Goal: Information Seeking & Learning: Learn about a topic

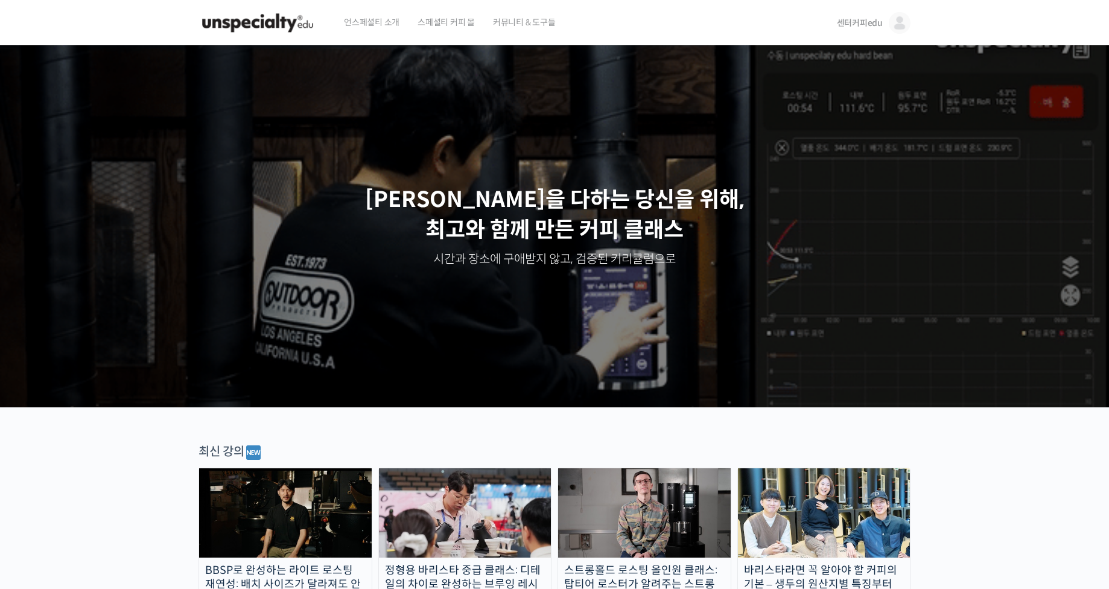
click at [896, 27] on img at bounding box center [900, 23] width 22 height 22
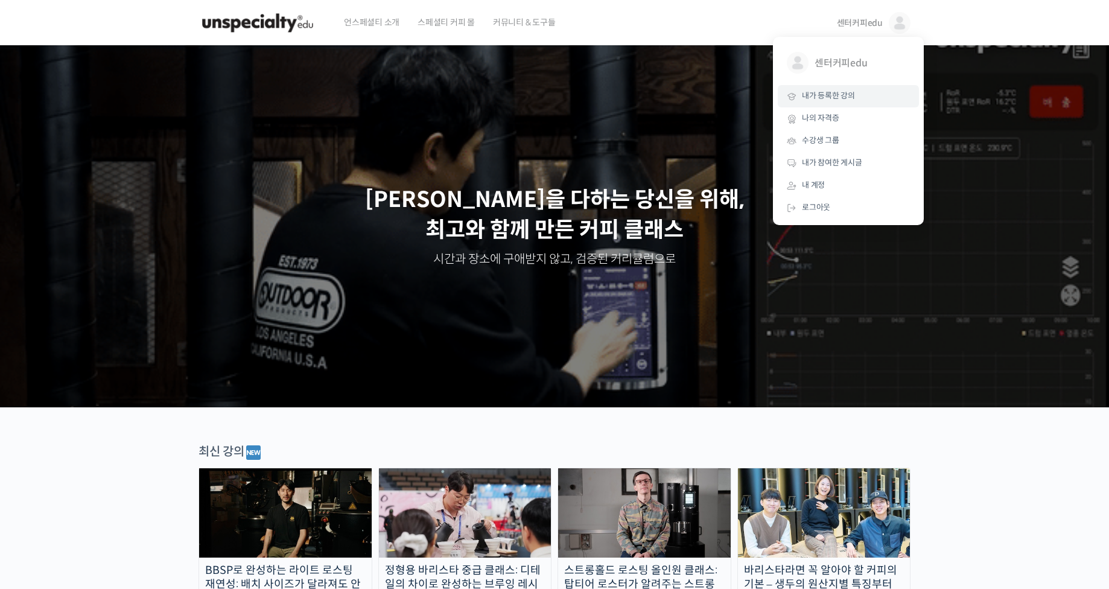
click at [844, 97] on span "내가 등록한 강의" at bounding box center [828, 96] width 53 height 10
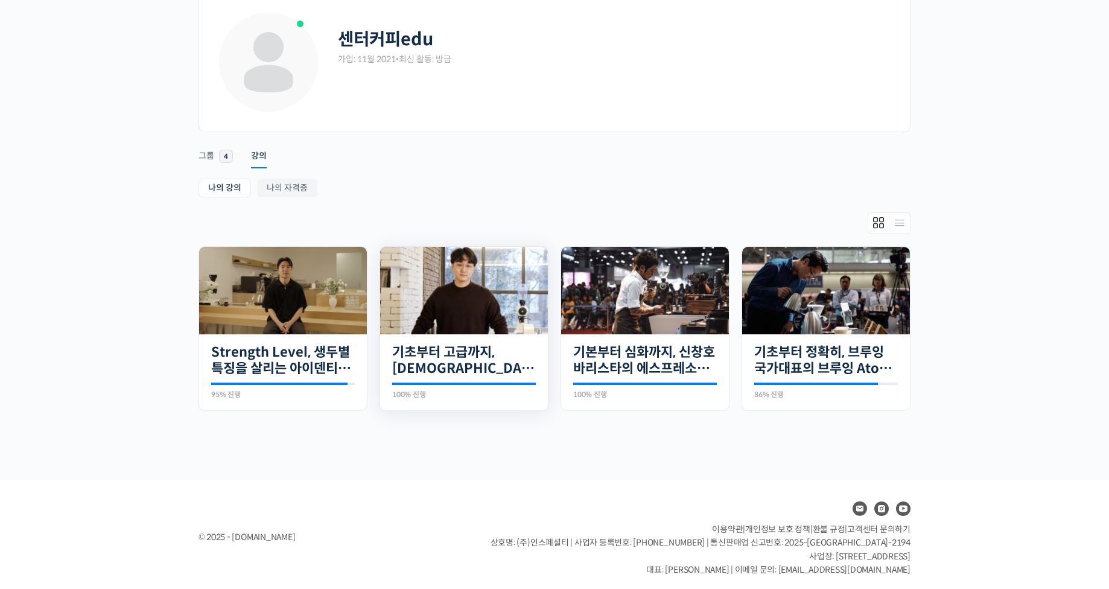
scroll to position [69, 0]
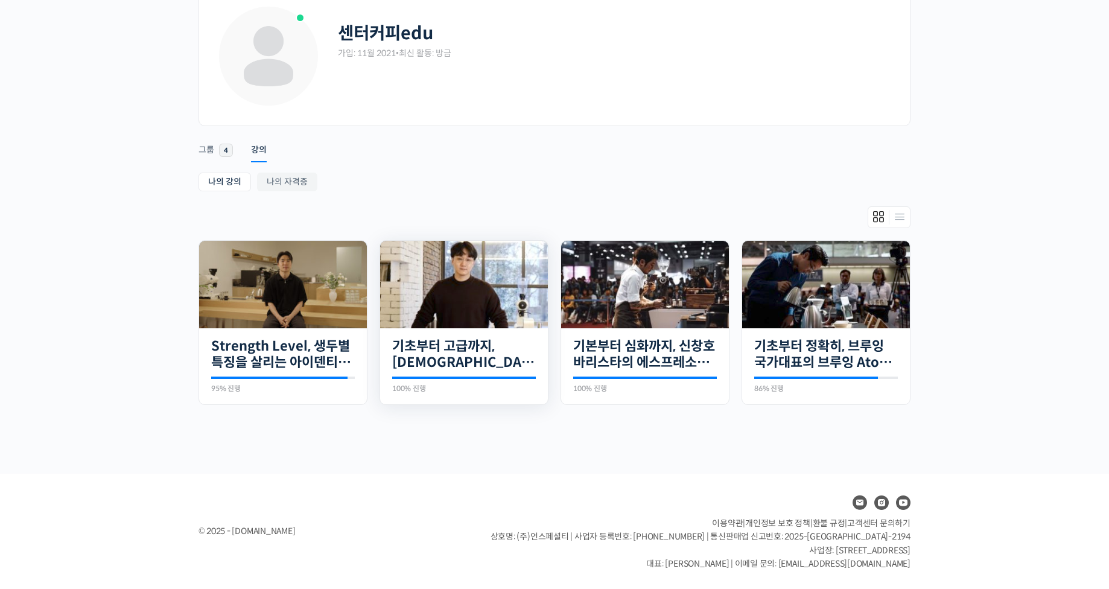
click at [483, 325] on img at bounding box center [464, 285] width 168 height 88
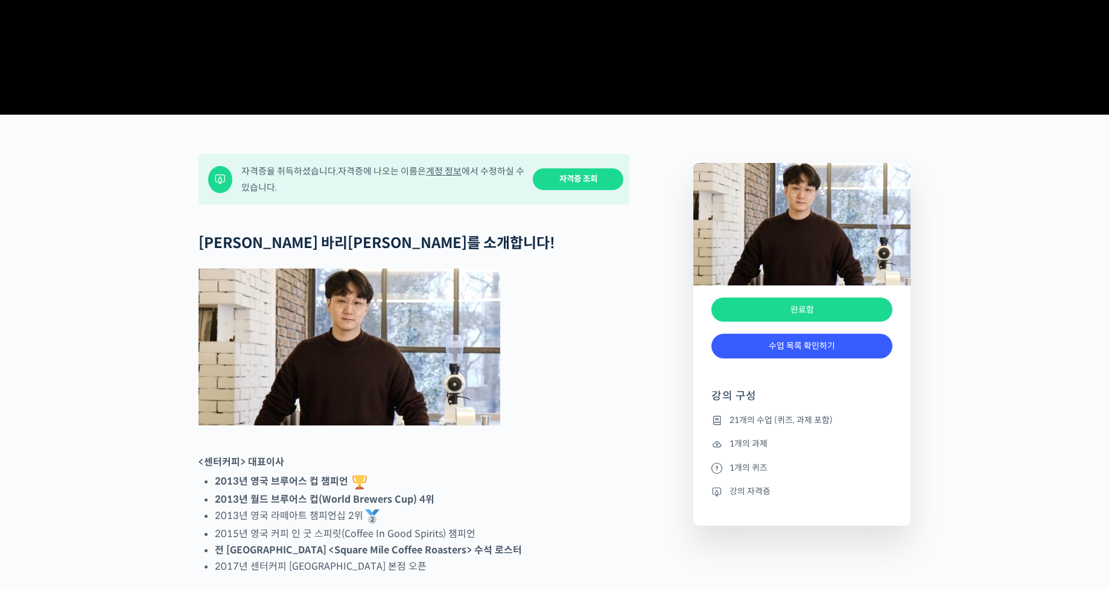
scroll to position [423, 0]
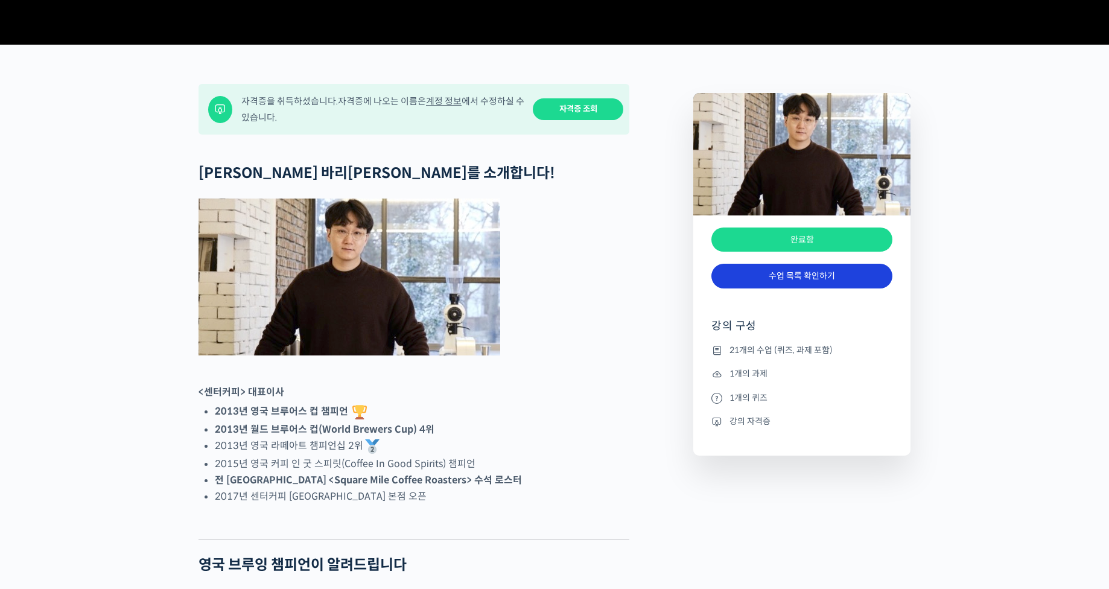
click at [829, 289] on link "수업 목록 확인하기" at bounding box center [802, 276] width 181 height 25
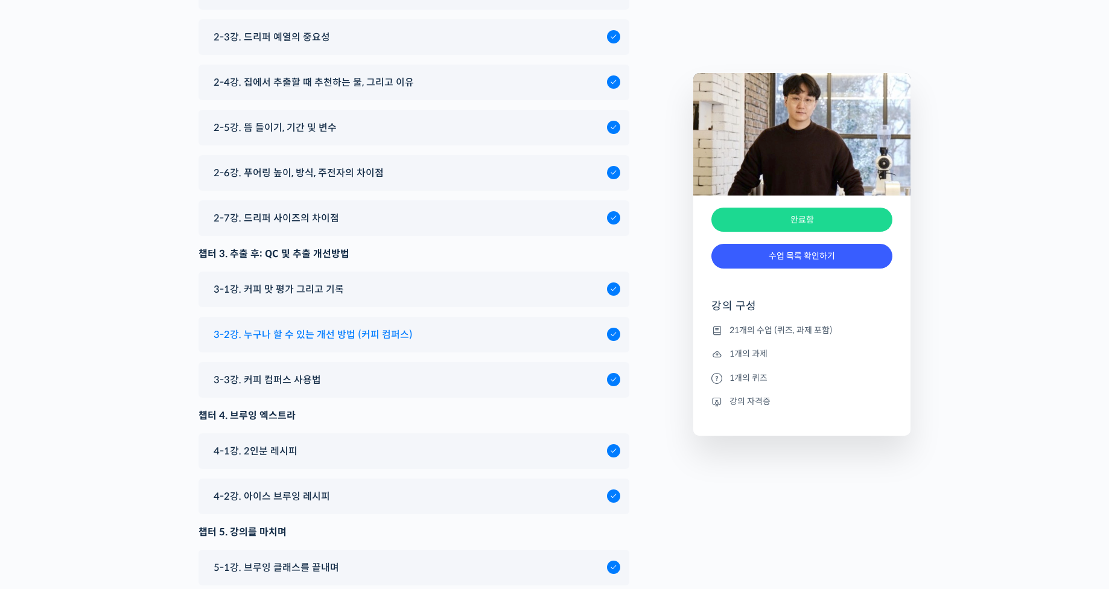
scroll to position [6448, 0]
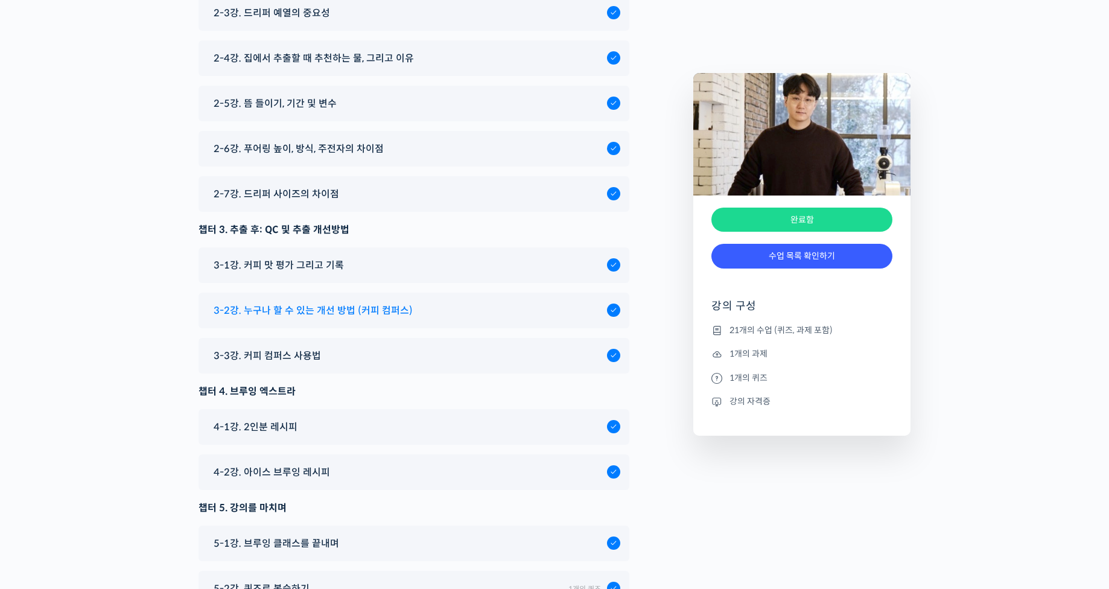
click at [354, 302] on span "3-2강. 누구나 할 수 있는 개선 방법 (커피 컴퍼스)" at bounding box center [313, 310] width 199 height 16
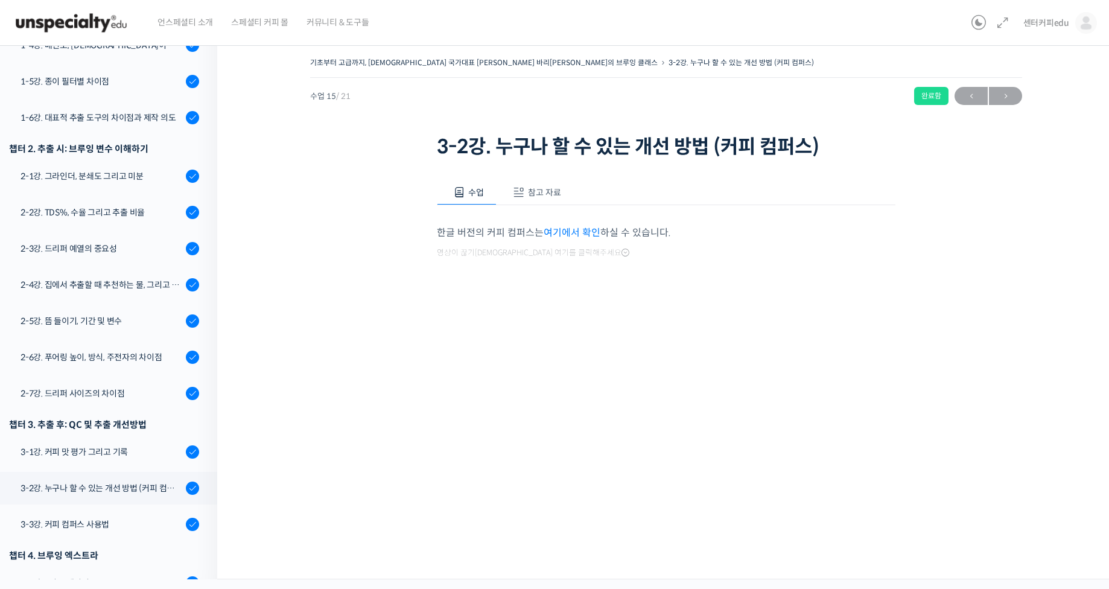
scroll to position [499, 0]
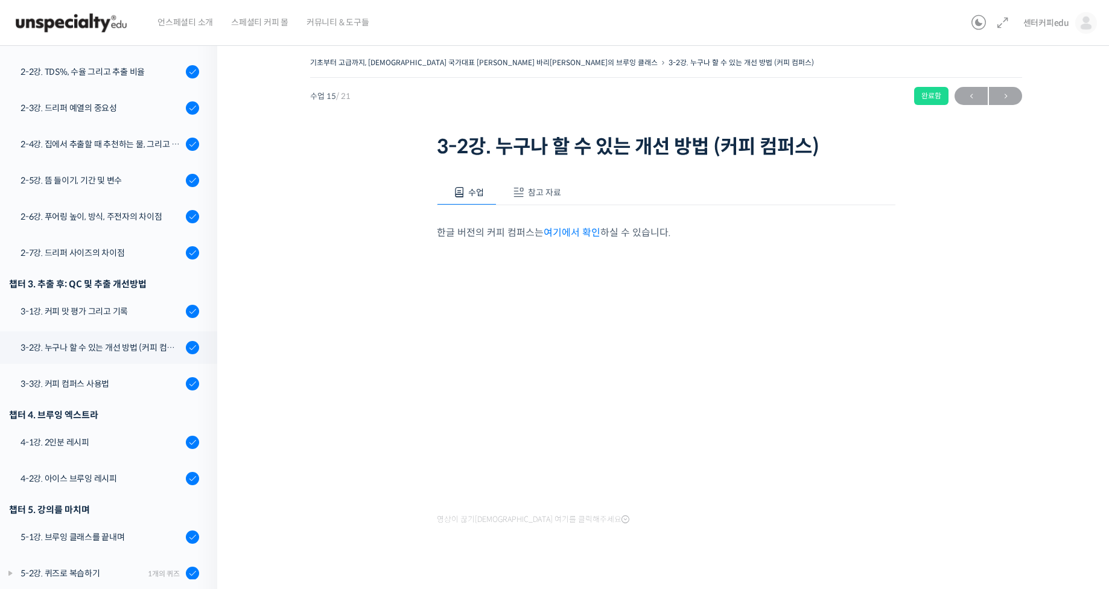
click at [566, 232] on link "여기에서 확인" at bounding box center [572, 232] width 57 height 13
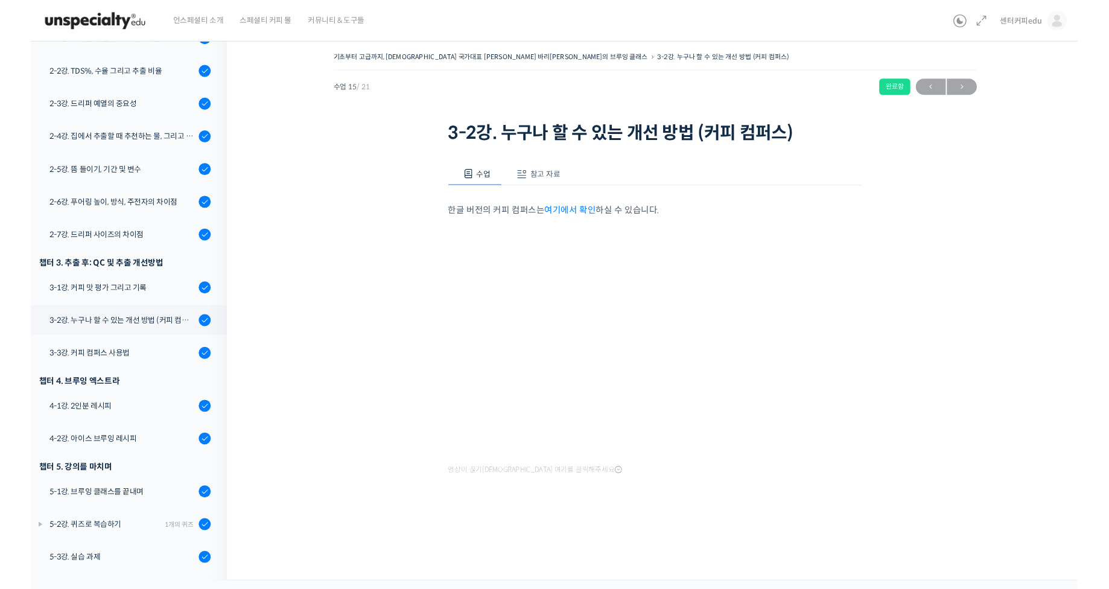
scroll to position [436, 0]
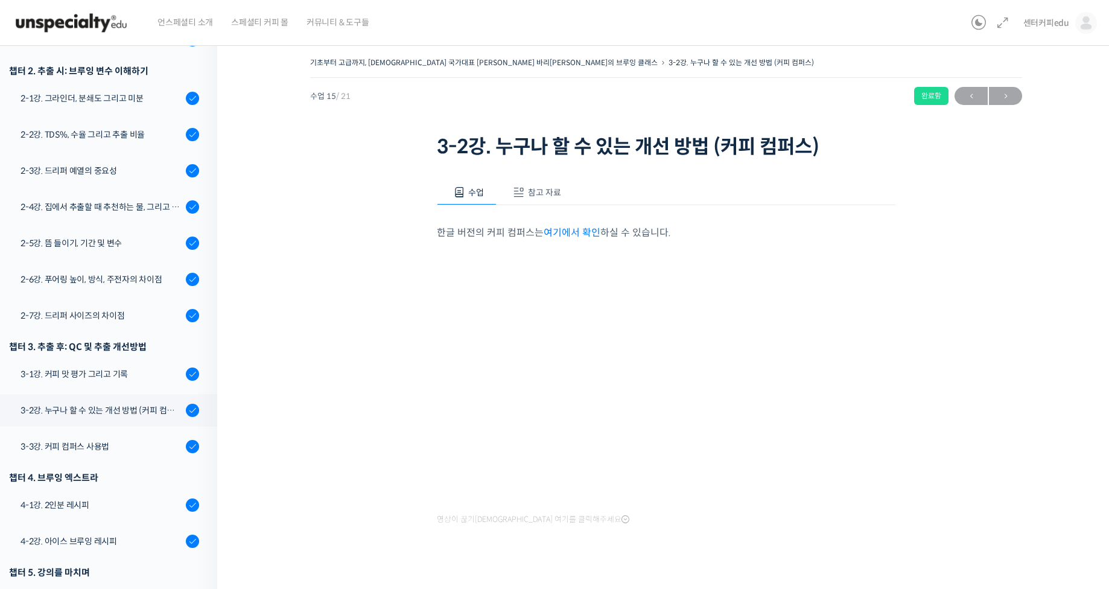
click at [1009, 295] on div "기초부터 고급까지, 영국 국가대표 박상호 바리스타의 브루잉 클래스 3-2강. 누구나 할 수 있는 개선 방법 (ᄏ…" at bounding box center [666, 318] width 777 height 529
click at [544, 192] on span "참고 자료" at bounding box center [544, 192] width 33 height 11
click at [521, 241] on div "수업 참고 자료 한글 버전의 커피 컴퍼스는 여기에서 확인 하실 수 있습니다. 영상이 끊기신다면 여기를 클릭해주세요 PPT 수업 자료 (클릭하시…" at bounding box center [671, 229] width 459 height 135
click at [521, 236] on link "PPT 수업 자료 (클릭하시면 새 창에서 열립니다)" at bounding box center [538, 232] width 193 height 13
click at [470, 208] on div "PPT 수업 자료 (클릭하시면 새 창에서 열립니다)" at bounding box center [671, 223] width 459 height 36
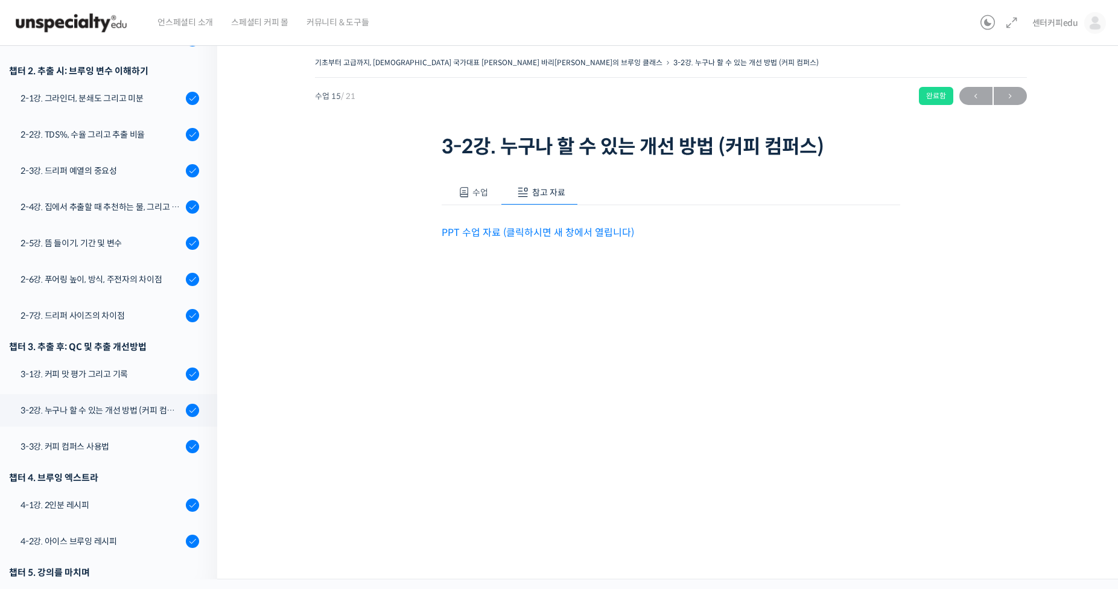
click at [467, 200] on button "수업" at bounding box center [472, 192] width 60 height 25
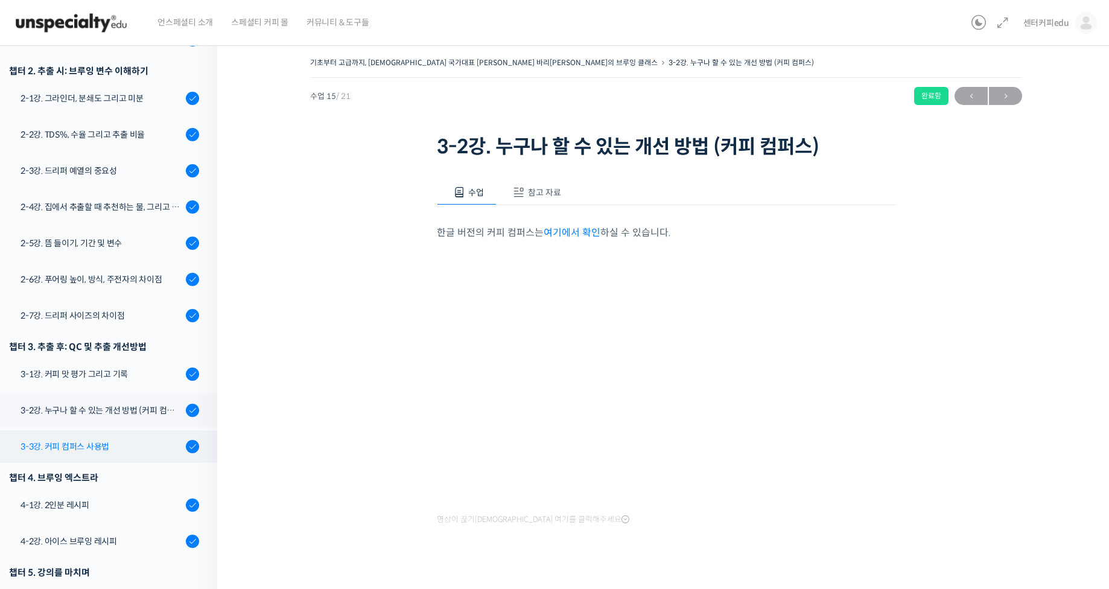
click at [94, 440] on div "3-3강. 커피 컴퍼스 사용법" at bounding box center [102, 446] width 162 height 13
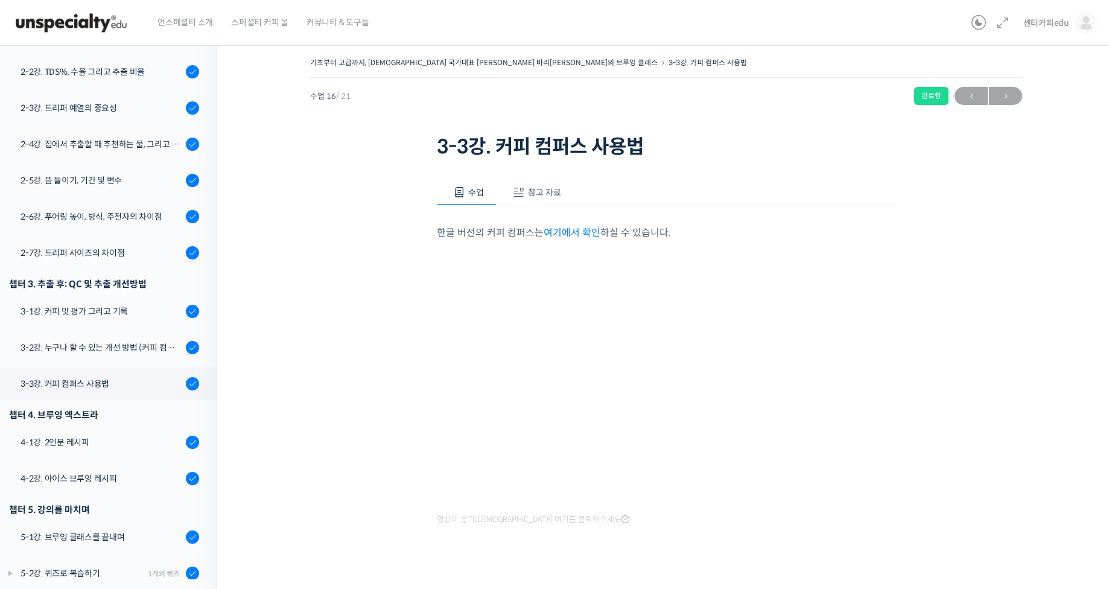
scroll to position [436, 0]
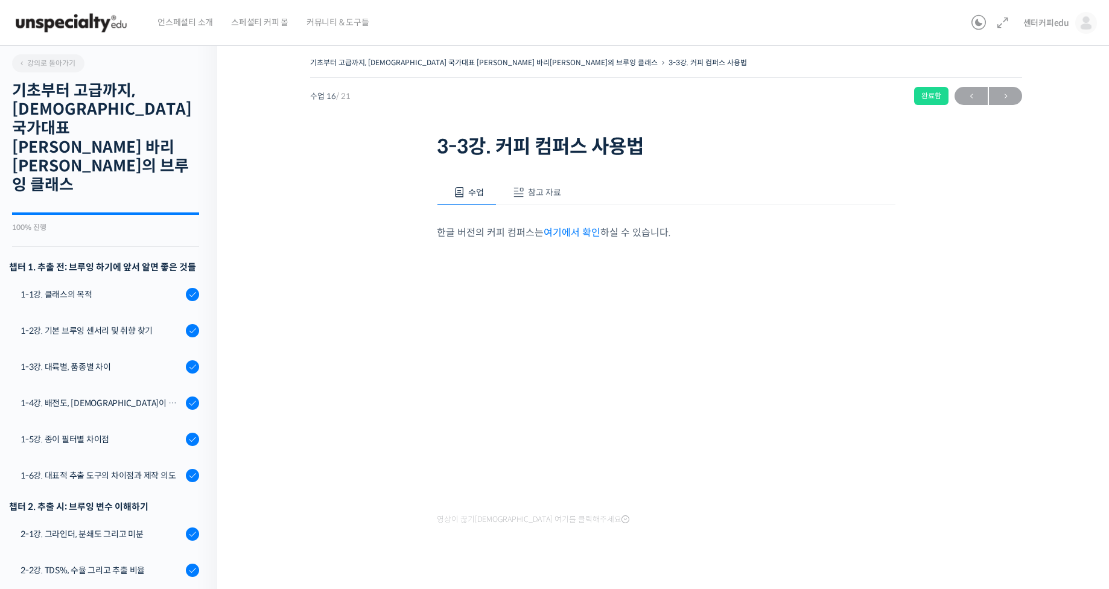
scroll to position [436, 0]
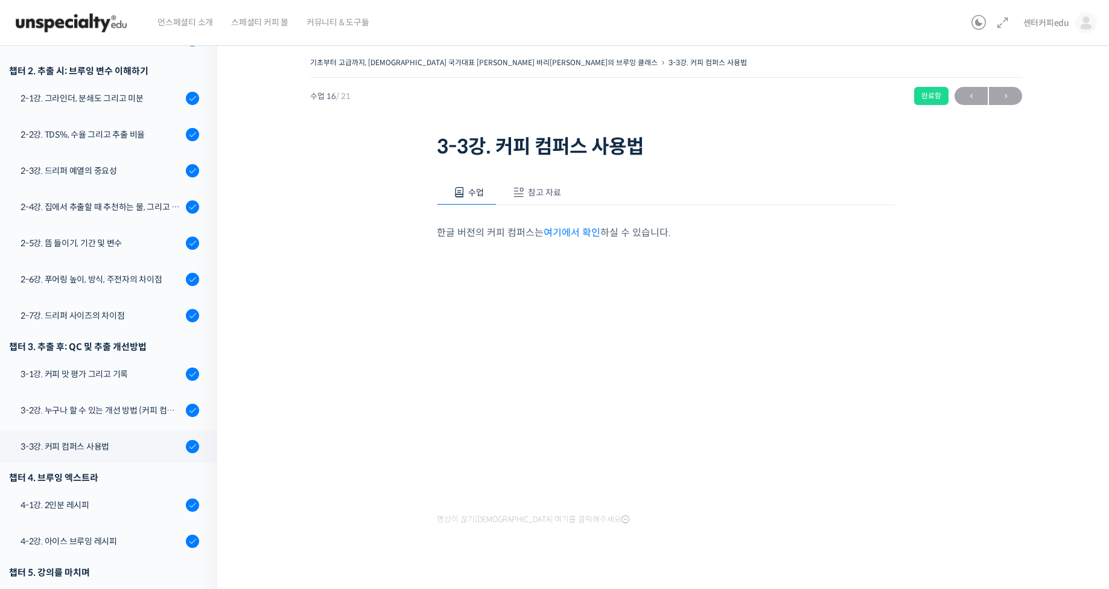
click at [446, 515] on span "영상이 끊기[DEMOGRAPHIC_DATA] 여기를 클릭해주세요" at bounding box center [533, 520] width 193 height 10
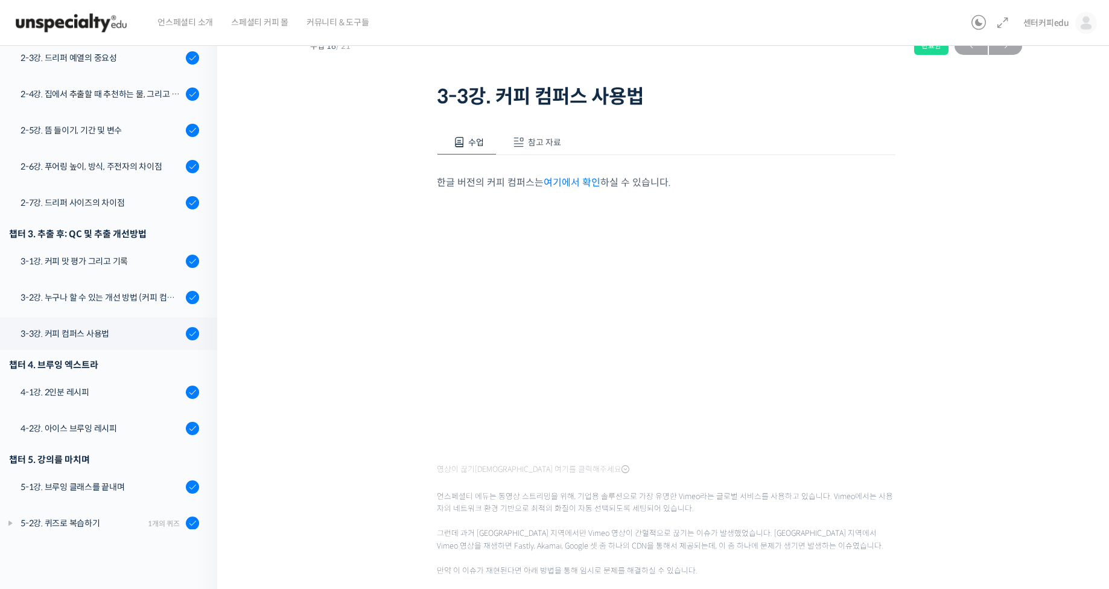
scroll to position [49, 0]
click at [306, 445] on div "기초부터 고급까지, [DEMOGRAPHIC_DATA] 국가대표 [PERSON_NAME] 바리[PERSON_NAME]의 브루잉 클래스 3-3강.…" at bounding box center [666, 375] width 777 height 741
click at [316, 337] on div "기초부터 고급까지, [DEMOGRAPHIC_DATA] 국가대표 [PERSON_NAME] 바리[PERSON_NAME]의 브루잉 클래스 3-3강.…" at bounding box center [666, 375] width 777 height 741
